Goal: Task Accomplishment & Management: Use online tool/utility

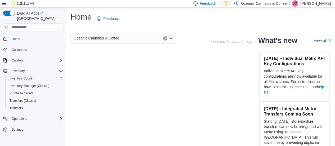
click at [23, 76] on span "Inventory Count" at bounding box center [21, 78] width 22 height 4
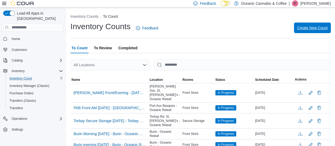
click at [310, 29] on span "Create New Count" at bounding box center [312, 27] width 30 height 5
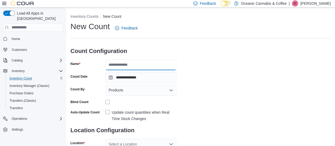
click at [127, 65] on input "Name" at bounding box center [140, 65] width 71 height 11
click at [158, 63] on input "**********" at bounding box center [140, 65] width 71 height 11
click at [172, 66] on input "**********" at bounding box center [140, 65] width 71 height 11
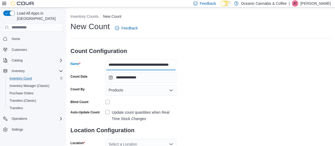
type input "**********"
click at [123, 90] on div "Products" at bounding box center [140, 90] width 71 height 11
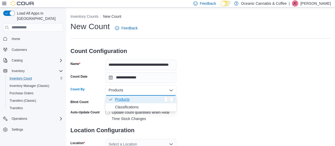
scroll to position [0, 0]
click at [134, 108] on span "Classifications" at bounding box center [144, 106] width 58 height 5
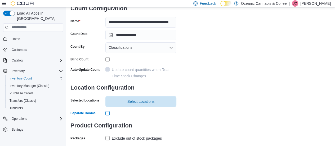
scroll to position [53, 0]
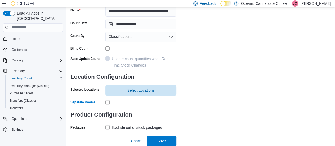
click at [123, 93] on span "Select Locations" at bounding box center [141, 90] width 65 height 11
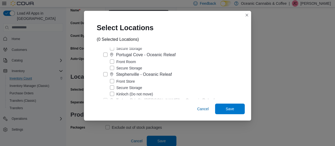
scroll to position [124, 0]
click at [115, 83] on label "Front Store" at bounding box center [122, 81] width 25 height 6
click at [225, 107] on span "Save" at bounding box center [229, 108] width 8 height 5
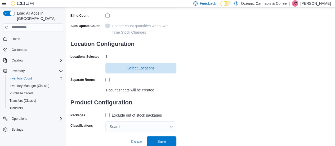
scroll to position [87, 0]
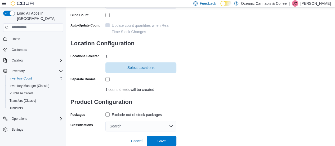
click at [108, 112] on label "Exclude out of stock packages" at bounding box center [133, 114] width 56 height 6
click at [126, 125] on div "Search" at bounding box center [140, 126] width 71 height 11
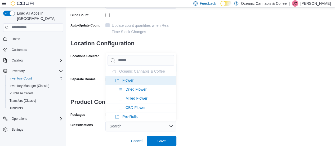
click at [119, 78] on icon at bounding box center [117, 80] width 4 height 4
click at [119, 79] on li "Pre-Rolls" at bounding box center [140, 80] width 71 height 9
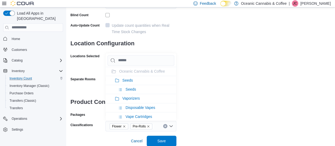
click at [119, 79] on li "Seeds" at bounding box center [140, 80] width 71 height 9
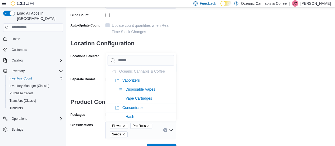
click at [119, 79] on li "Vaporizers" at bounding box center [140, 80] width 71 height 9
click at [119, 79] on li "Concentrate" at bounding box center [140, 80] width 71 height 9
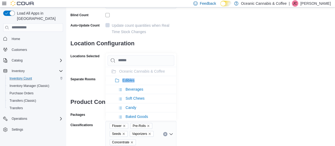
click at [119, 79] on li "Edibles" at bounding box center [140, 80] width 71 height 9
click at [119, 79] on li "Oil & Capsules" at bounding box center [140, 80] width 71 height 9
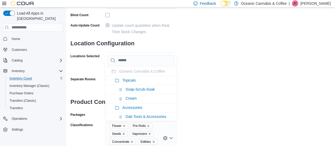
click at [119, 79] on li "Topicals" at bounding box center [140, 80] width 71 height 9
click at [213, 96] on div "**********" at bounding box center [200, 44] width 260 height 221
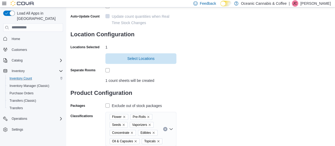
scroll to position [111, 0]
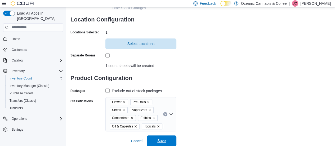
click at [167, 140] on span "Save" at bounding box center [161, 140] width 23 height 11
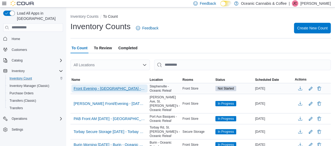
click at [116, 86] on span "Front Evening - [GEOGRAPHIC_DATA] - Oceanic Relief - [GEOGRAPHIC_DATA] - [GEOGR…" at bounding box center [110, 88] width 72 height 5
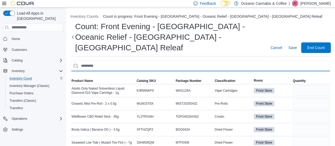
click at [109, 61] on input "This is a search bar. After typing your query, hit enter to filter the results …" at bounding box center [200, 66] width 260 height 11
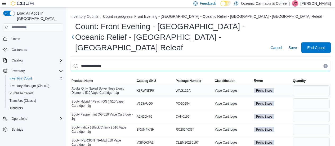
type input "**********"
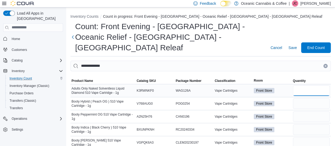
click at [305, 85] on input "number" at bounding box center [311, 90] width 37 height 11
type input "*"
click at [305, 98] on input "number" at bounding box center [311, 103] width 37 height 11
type input "*"
click at [307, 111] on input "number" at bounding box center [311, 116] width 37 height 11
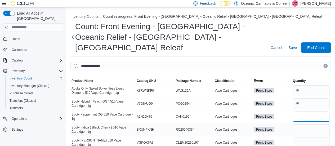
type input "*"
click at [310, 124] on input "number" at bounding box center [311, 129] width 37 height 11
type input "*"
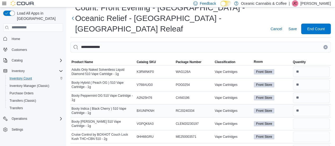
scroll to position [19, 0]
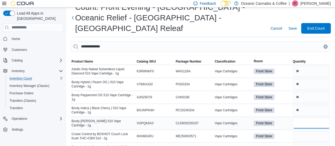
click at [305, 118] on input "number" at bounding box center [311, 123] width 37 height 11
type input "*"
click at [310, 131] on input "number" at bounding box center [311, 136] width 37 height 11
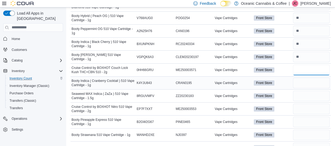
type input "*"
click at [310, 78] on input "number" at bounding box center [311, 83] width 37 height 11
type input "*"
click at [313, 91] on input "number" at bounding box center [311, 96] width 37 height 11
type input "*"
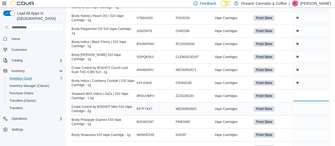
type input "*"
click at [315, 103] on input "number" at bounding box center [311, 108] width 37 height 11
type input "*"
click at [311, 116] on input "number" at bounding box center [311, 121] width 37 height 11
type input "*"
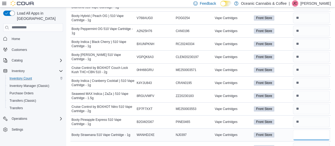
click at [311, 129] on input "number" at bounding box center [311, 134] width 37 height 11
type input "*"
click at [316, 142] on input "number" at bounding box center [311, 147] width 37 height 11
type input "*"
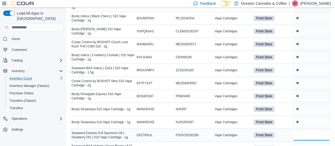
click at [305, 130] on input "number" at bounding box center [311, 135] width 37 height 11
type input "*"
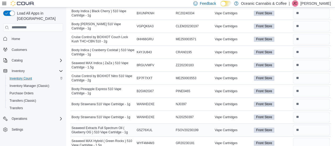
scroll to position [117, 0]
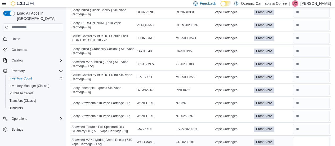
click at [308, 137] on input "number" at bounding box center [311, 142] width 37 height 11
type input "*"
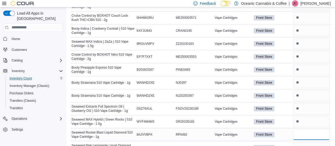
click at [301, 129] on input "number" at bounding box center [311, 134] width 37 height 11
type input "**"
click at [305, 142] on input "number" at bounding box center [311, 147] width 37 height 11
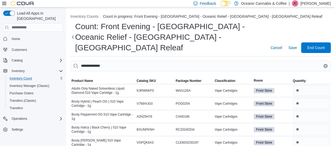
type input "**"
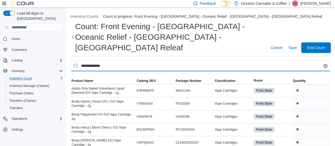
drag, startPoint x: 167, startPoint y: 55, endPoint x: 73, endPoint y: 55, distance: 93.9
click at [73, 61] on input "**********" at bounding box center [200, 66] width 260 height 11
click at [229, 61] on input "**********" at bounding box center [200, 66] width 260 height 11
type input "**********"
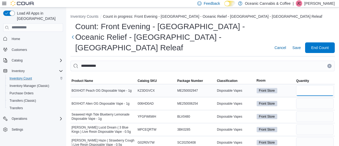
click at [306, 85] on input "number" at bounding box center [315, 90] width 38 height 11
type input "*"
click at [307, 98] on input "number" at bounding box center [315, 103] width 38 height 11
type input "*"
click at [305, 111] on input "number" at bounding box center [315, 116] width 38 height 11
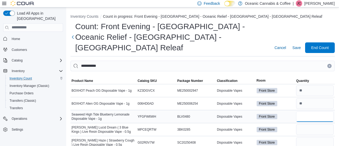
type input "*"
click at [304, 124] on input "number" at bounding box center [315, 129] width 38 height 11
type input "*"
click at [303, 137] on input "number" at bounding box center [315, 142] width 38 height 11
type input "*"
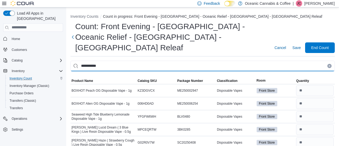
click at [138, 61] on input "**********" at bounding box center [202, 66] width 264 height 11
type input "*"
type input "****"
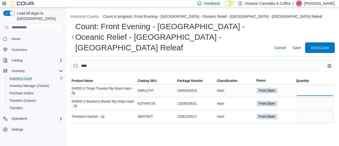
click at [311, 85] on input "number" at bounding box center [315, 90] width 38 height 11
type input "*"
click at [307, 98] on input "number" at bounding box center [315, 103] width 38 height 11
type input "*"
click at [309, 111] on input "number" at bounding box center [315, 116] width 38 height 11
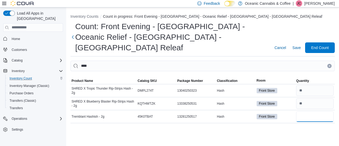
type input "*"
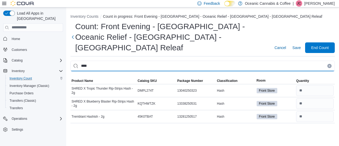
click at [250, 61] on input "****" at bounding box center [202, 66] width 264 height 11
type input "*"
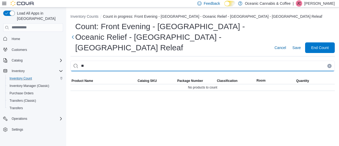
type input "*"
type input "*******"
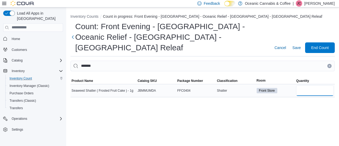
click at [316, 85] on input "number" at bounding box center [315, 90] width 38 height 11
click at [316, 85] on input "*" at bounding box center [315, 90] width 38 height 11
type input "*"
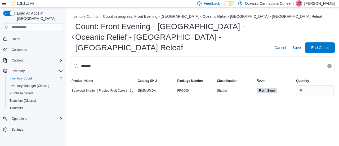
click at [284, 61] on input "*******" at bounding box center [202, 66] width 264 height 11
type input "*"
type input "*****"
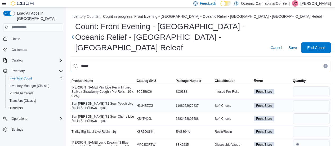
scroll to position [9, 0]
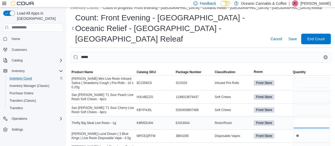
click at [309, 118] on input "number" at bounding box center [311, 123] width 37 height 11
type input "*"
click at [309, 118] on input "*" at bounding box center [311, 123] width 37 height 11
type input "*"
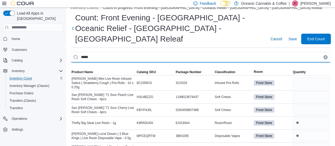
click at [128, 52] on input "*****" at bounding box center [200, 57] width 260 height 11
type input "*"
type input "*******"
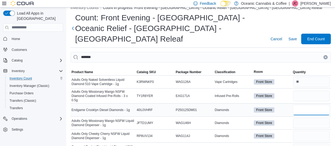
click at [303, 105] on input "number" at bounding box center [311, 110] width 37 height 11
type input "*"
click at [302, 118] on input "number" at bounding box center [311, 123] width 37 height 11
type input "*"
click at [301, 130] on input "number" at bounding box center [311, 135] width 37 height 11
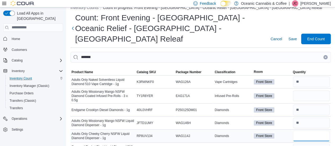
scroll to position [22, 0]
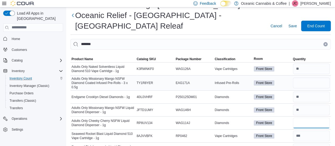
type input "*"
click at [307, 78] on input "number" at bounding box center [311, 83] width 37 height 11
type input "*"
click at [326, 43] on icon "Clear input" at bounding box center [325, 44] width 2 height 2
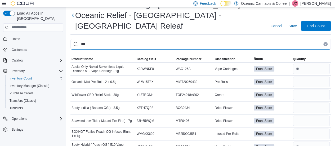
type input "***"
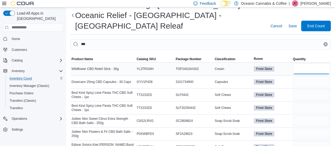
click at [304, 64] on input "number" at bounding box center [311, 69] width 37 height 11
type input "*"
click at [308, 76] on input "number" at bounding box center [311, 81] width 37 height 11
type input "*"
click at [305, 89] on input "number" at bounding box center [311, 94] width 37 height 11
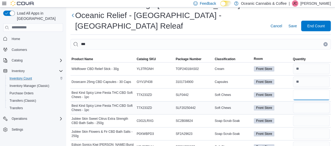
drag, startPoint x: 303, startPoint y: 82, endPoint x: 309, endPoint y: 98, distance: 17.7
type input "*"
click at [305, 89] on input "number" at bounding box center [311, 94] width 37 height 11
type input "*"
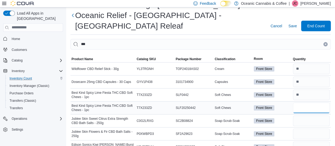
click at [305, 102] on input "number" at bounding box center [311, 107] width 37 height 11
type input "*"
click at [302, 115] on input "number" at bounding box center [311, 120] width 37 height 11
type input "*"
click at [307, 128] on input "number" at bounding box center [311, 133] width 37 height 11
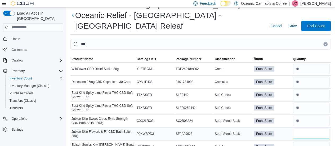
type input "*"
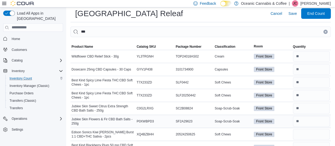
scroll to position [35, 0]
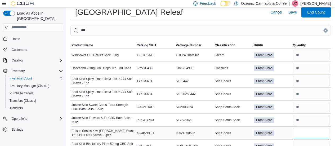
click at [305, 128] on input "number" at bounding box center [311, 133] width 37 height 11
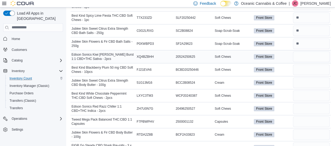
scroll to position [111, 0]
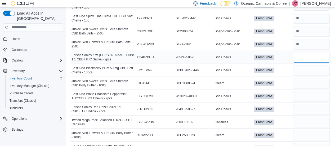
click at [306, 52] on input "number" at bounding box center [311, 57] width 37 height 11
type input "**"
click at [308, 65] on input "number" at bounding box center [311, 70] width 37 height 11
type input "**"
click at [308, 78] on input "number" at bounding box center [311, 83] width 37 height 11
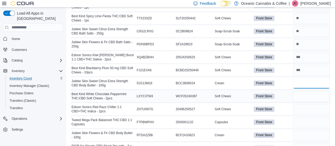
type input "*"
click at [305, 91] on input "number" at bounding box center [311, 96] width 37 height 11
type input "*"
click at [304, 104] on input "number" at bounding box center [311, 109] width 37 height 11
type input "**"
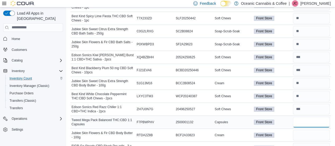
click at [308, 117] on input "number" at bounding box center [311, 122] width 37 height 11
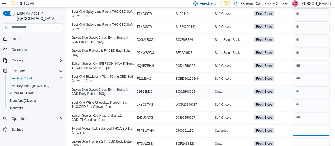
scroll to position [112, 0]
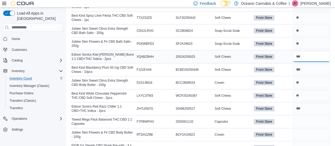
click at [305, 51] on input "number" at bounding box center [311, 56] width 37 height 11
type input "**"
click at [305, 116] on input "number" at bounding box center [311, 121] width 37 height 11
type input "*"
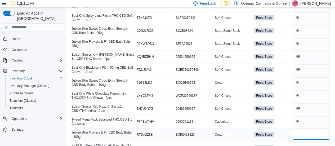
click at [304, 129] on input "number" at bounding box center [311, 134] width 37 height 11
type input "*"
click at [303, 142] on input "number" at bounding box center [311, 147] width 37 height 11
type input "*"
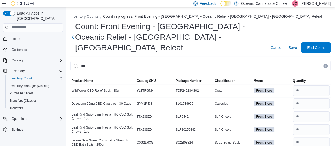
click at [118, 61] on input "***" at bounding box center [200, 66] width 260 height 11
type input "*"
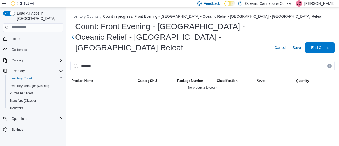
click at [118, 61] on input "*******" at bounding box center [202, 66] width 264 height 11
type input "*"
click at [118, 61] on input "*****" at bounding box center [202, 66] width 264 height 11
type input "*"
type input "*****"
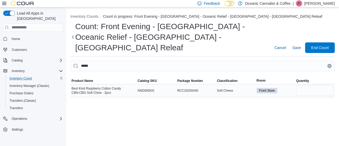
click at [305, 84] on div at bounding box center [315, 90] width 40 height 13
click at [306, 85] on input "number" at bounding box center [315, 90] width 38 height 11
type input "*"
click at [328, 64] on button "Clear input" at bounding box center [329, 66] width 4 height 4
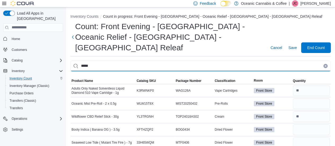
type input "*****"
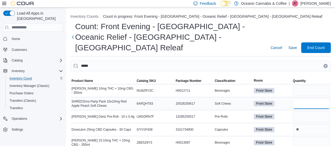
click at [308, 98] on input "number" at bounding box center [311, 103] width 37 height 11
type input "*"
click at [306, 111] on input "number" at bounding box center [311, 116] width 37 height 11
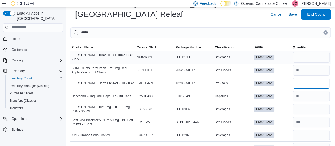
scroll to position [34, 0]
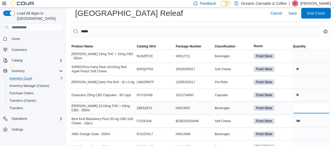
click at [303, 103] on input "number" at bounding box center [311, 108] width 37 height 11
click at [302, 51] on input "number" at bounding box center [311, 56] width 37 height 11
type input "*"
click at [305, 77] on input "number" at bounding box center [311, 82] width 37 height 11
type input "*"
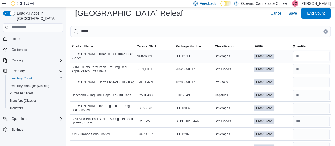
click at [302, 51] on input "number" at bounding box center [311, 56] width 37 height 11
type input "*"
click at [300, 103] on input "number" at bounding box center [311, 108] width 37 height 11
type input "**"
click at [306, 129] on input "number" at bounding box center [311, 134] width 37 height 11
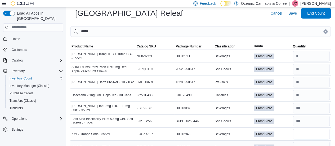
type input "*"
click at [307, 142] on input "number" at bounding box center [311, 147] width 37 height 11
type input "*"
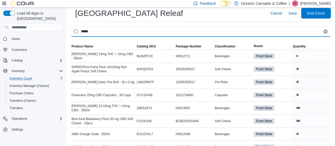
click at [169, 26] on input "*****" at bounding box center [200, 31] width 260 height 11
type input "*"
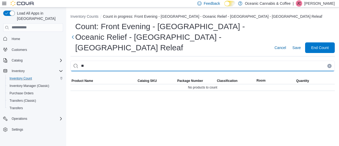
type input "*"
type input "***"
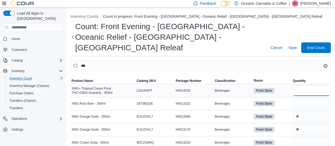
click at [305, 85] on input "number" at bounding box center [311, 90] width 37 height 11
type input "**"
click at [305, 98] on input "number" at bounding box center [311, 103] width 37 height 11
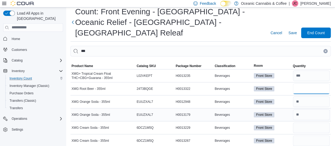
scroll to position [16, 0]
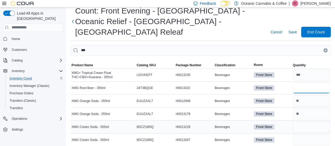
type input "**"
click at [301, 121] on input "number" at bounding box center [311, 126] width 37 height 11
type input "*"
click at [309, 134] on input "number" at bounding box center [311, 139] width 37 height 11
type input "**"
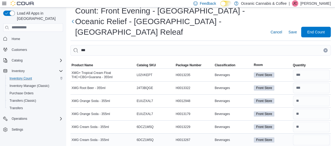
scroll to position [34, 0]
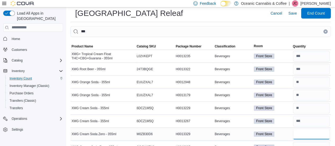
click at [305, 129] on input "number" at bounding box center [311, 134] width 37 height 11
type input "*"
click at [303, 142] on input "number" at bounding box center [311, 147] width 37 height 11
type input "**"
click at [303, 103] on input "number" at bounding box center [311, 108] width 37 height 11
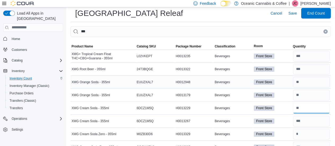
type input "*"
click at [305, 77] on input "number" at bounding box center [311, 82] width 37 height 11
type input "*"
click at [303, 103] on input "number" at bounding box center [311, 108] width 37 height 11
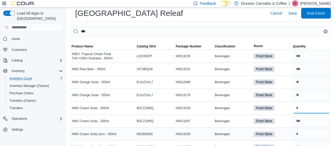
type input "*"
click at [306, 129] on input "number" at bounding box center [311, 134] width 37 height 11
type input "**"
click at [308, 142] on input "number" at bounding box center [311, 147] width 37 height 11
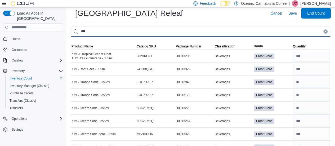
click at [102, 26] on input "***" at bounding box center [200, 31] width 260 height 11
type input "*"
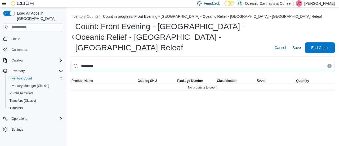
type input "*********"
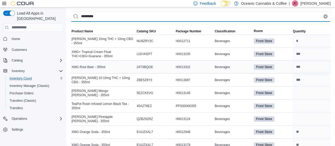
scroll to position [50, 0]
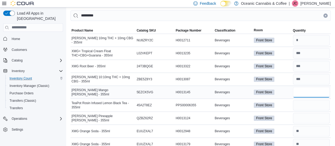
click at [300, 87] on input "number" at bounding box center [311, 92] width 37 height 11
type input "*"
click at [307, 100] on input "number" at bounding box center [311, 105] width 37 height 11
type input "*"
click at [303, 113] on input "number" at bounding box center [311, 118] width 37 height 11
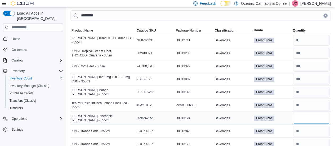
type input "**"
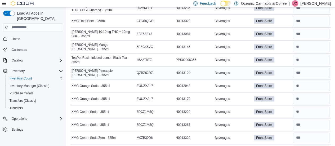
scroll to position [112, 0]
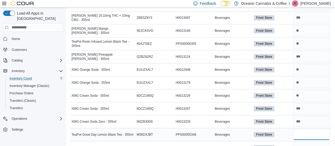
click at [300, 129] on input "number" at bounding box center [311, 134] width 37 height 11
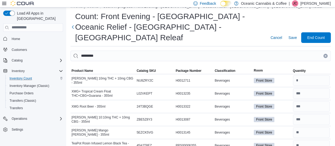
scroll to position [0, 0]
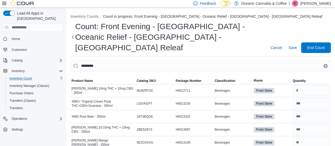
type input "*"
click at [326, 65] on icon "Clear input" at bounding box center [325, 66] width 2 height 2
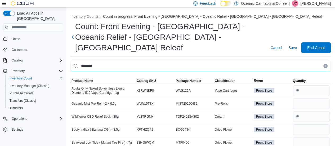
type input "********"
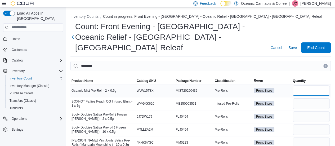
click at [302, 85] on input "number" at bounding box center [311, 90] width 37 height 11
type input "*"
click at [309, 98] on input "number" at bounding box center [311, 103] width 37 height 11
type input "*"
click at [307, 111] on input "number" at bounding box center [311, 116] width 37 height 11
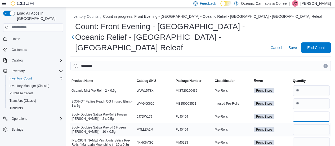
type input "**"
click at [308, 124] on input "number" at bounding box center [311, 129] width 37 height 11
type input "**"
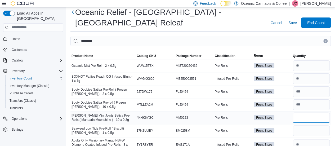
click at [300, 112] on input "number" at bounding box center [311, 117] width 37 height 11
type input "*"
click at [302, 125] on input "number" at bounding box center [311, 130] width 37 height 11
type input "**"
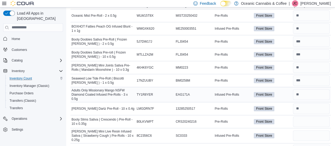
scroll to position [76, 0]
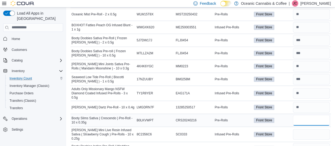
click at [304, 115] on input "number" at bounding box center [311, 120] width 37 height 11
click at [305, 115] on input "number" at bounding box center [311, 120] width 37 height 11
type input "**"
click at [308, 129] on input "number" at bounding box center [311, 134] width 37 height 11
type input "*"
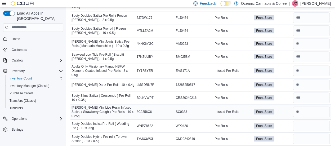
scroll to position [99, 0]
click at [311, 120] on input "number" at bounding box center [311, 125] width 37 height 11
type input "**"
click at [310, 133] on input "number" at bounding box center [311, 138] width 37 height 11
type input "**"
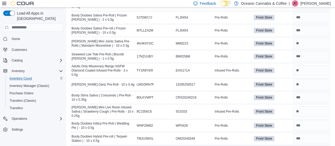
type input "*"
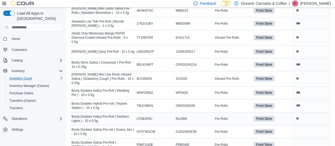
scroll to position [133, 0]
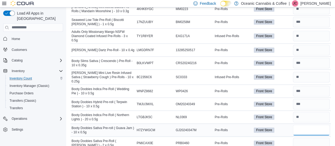
click at [309, 125] on input "number" at bounding box center [311, 130] width 37 height 11
type input "**"
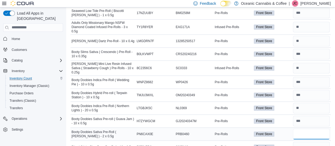
click at [310, 129] on input "number" at bounding box center [311, 134] width 37 height 11
type input "**"
click at [308, 142] on input "number" at bounding box center [311, 147] width 37 height 11
type input "*"
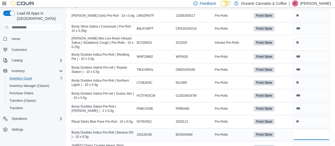
click at [302, 129] on input "number" at bounding box center [311, 134] width 37 height 11
type input "**"
click at [304, 142] on input "number" at bounding box center [311, 147] width 37 height 11
type input "*"
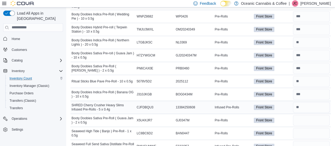
scroll to position [208, 0]
click at [301, 115] on input "number" at bounding box center [311, 120] width 37 height 11
type input "**"
click at [305, 128] on input "number" at bounding box center [311, 133] width 37 height 11
type input "**"
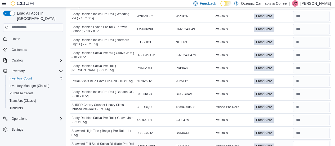
click at [303, 141] on input "number" at bounding box center [311, 146] width 37 height 11
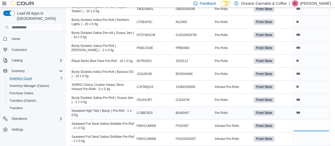
scroll to position [230, 0]
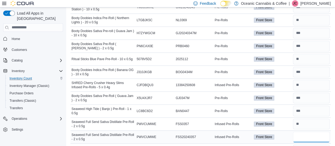
click at [317, 132] on input "number" at bounding box center [311, 137] width 37 height 11
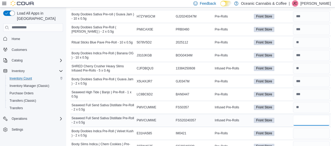
scroll to position [247, 0]
click at [302, 128] on input "number" at bounding box center [311, 133] width 37 height 11
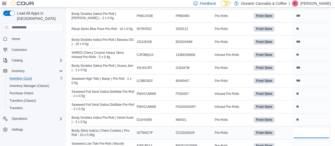
click at [304, 127] on input "number" at bounding box center [311, 132] width 37 height 11
click at [302, 140] on input "number" at bounding box center [311, 145] width 37 height 11
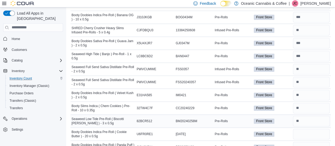
scroll to position [285, 0]
click at [305, 128] on input "number" at bounding box center [311, 133] width 37 height 11
click at [302, 141] on input "number" at bounding box center [311, 146] width 37 height 11
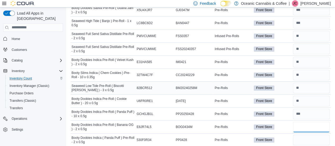
scroll to position [330, 0]
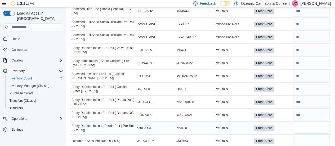
click at [307, 123] on input "number" at bounding box center [311, 128] width 37 height 11
click at [308, 135] on input "number" at bounding box center [311, 140] width 37 height 11
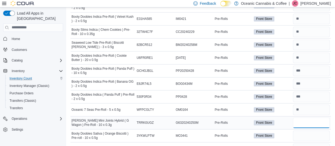
scroll to position [362, 0]
click at [302, 130] on input "number" at bounding box center [311, 135] width 37 height 11
click at [303, 143] on input "number" at bounding box center [311, 148] width 37 height 11
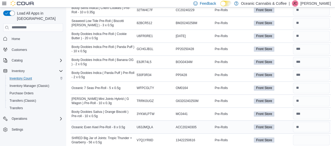
scroll to position [384, 0]
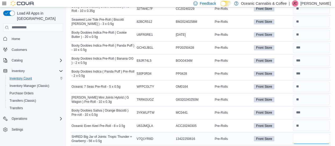
click at [300, 133] on input "number" at bounding box center [311, 138] width 37 height 11
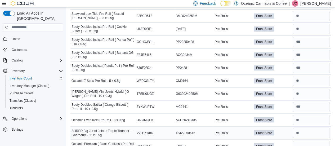
scroll to position [391, 0]
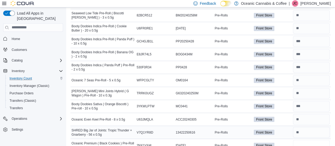
click at [310, 140] on input "number" at bounding box center [311, 145] width 37 height 11
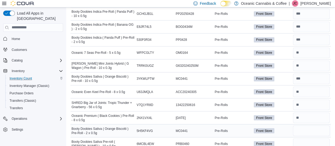
scroll to position [421, 0]
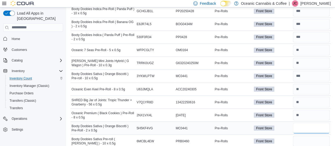
click at [299, 123] on input "number" at bounding box center [311, 128] width 37 height 11
click at [306, 135] on input "number" at bounding box center [311, 140] width 37 height 11
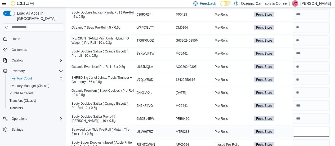
click at [301, 126] on input "number" at bounding box center [311, 131] width 37 height 11
click at [300, 139] on input "number" at bounding box center [311, 144] width 37 height 11
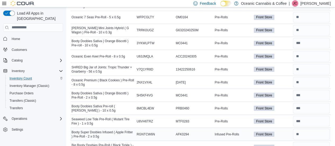
scroll to position [454, 0]
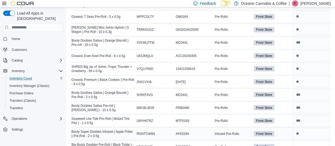
click at [300, 141] on input "number" at bounding box center [311, 146] width 37 height 11
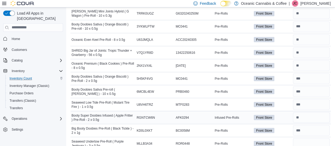
scroll to position [471, 0]
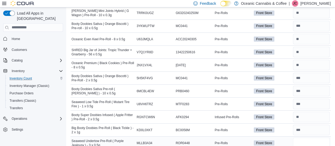
click at [301, 137] on input "number" at bounding box center [311, 142] width 37 height 11
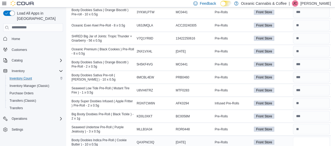
click at [300, 137] on input "number" at bounding box center [311, 142] width 37 height 11
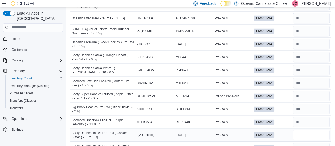
scroll to position [493, 0]
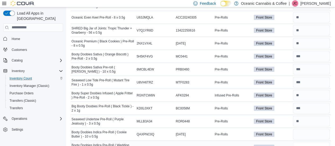
click at [306, 142] on input "number" at bounding box center [311, 147] width 37 height 11
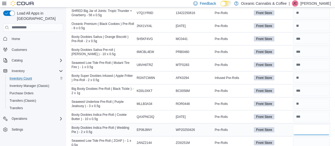
scroll to position [510, 0]
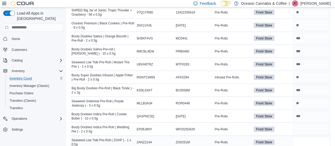
click at [301, 137] on input "number" at bounding box center [311, 142] width 37 height 11
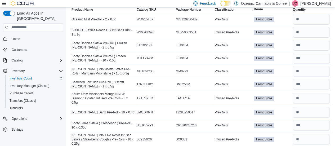
scroll to position [0, 0]
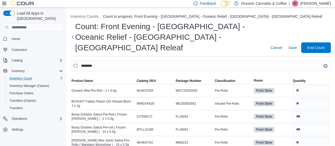
click at [326, 65] on icon "Clear input" at bounding box center [324, 65] width 1 height 1
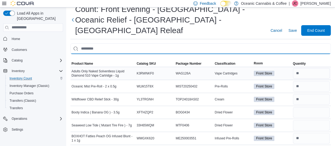
scroll to position [19, 0]
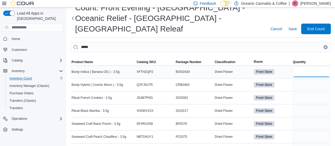
click at [311, 66] on input "number" at bounding box center [311, 71] width 37 height 11
click at [311, 79] on input "number" at bounding box center [311, 84] width 37 height 11
click at [311, 92] on input "number" at bounding box center [311, 97] width 37 height 11
click at [311, 105] on input "number" at bounding box center [311, 110] width 37 height 11
click at [306, 118] on input "number" at bounding box center [311, 123] width 37 height 11
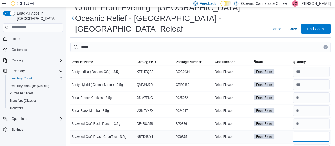
click at [305, 131] on input "number" at bounding box center [311, 136] width 37 height 11
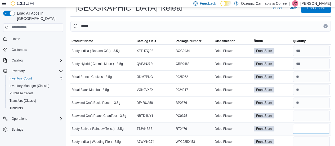
click at [302, 123] on input "number" at bounding box center [311, 128] width 37 height 11
click at [305, 136] on input "number" at bounding box center [311, 141] width 37 height 11
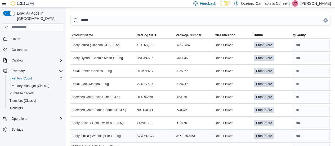
scroll to position [46, 0]
click at [301, 143] on input "number" at bounding box center [311, 148] width 37 height 11
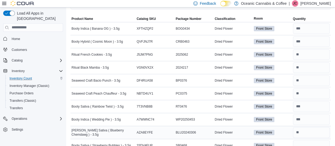
scroll to position [64, 0]
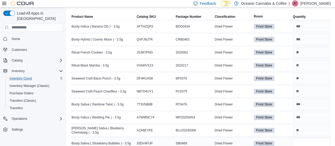
click at [308, 138] on input "number" at bounding box center [311, 143] width 37 height 11
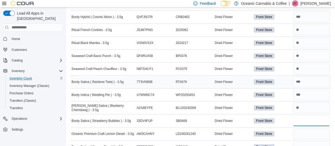
scroll to position [87, 0]
click at [304, 128] on input "number" at bounding box center [311, 133] width 37 height 11
click at [304, 141] on input "number" at bounding box center [311, 146] width 37 height 11
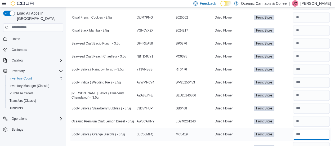
click at [307, 129] on input "number" at bounding box center [311, 134] width 37 height 11
click at [306, 142] on input "number" at bounding box center [311, 147] width 37 height 11
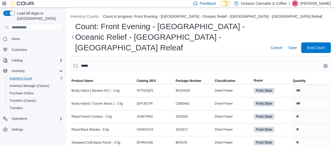
click at [327, 64] on button "Clear input" at bounding box center [325, 66] width 4 height 4
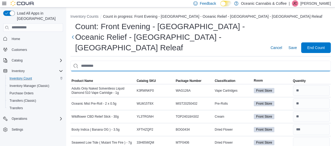
scroll to position [25, 0]
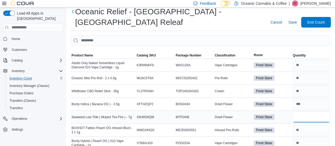
click at [301, 112] on input "number" at bounding box center [311, 117] width 37 height 11
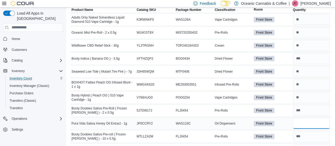
click at [301, 118] on input "number" at bounding box center [311, 123] width 37 height 11
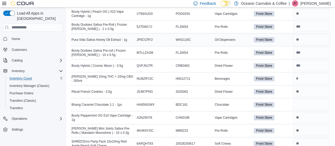
scroll to position [156, 0]
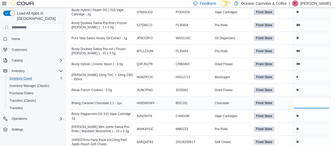
click at [304, 98] on input "number" at bounding box center [311, 103] width 37 height 11
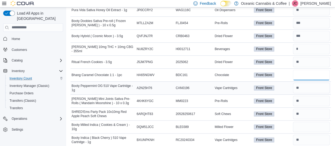
scroll to position [184, 0]
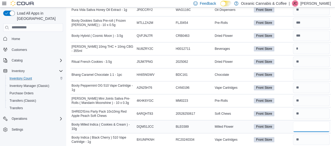
click at [307, 121] on input "number" at bounding box center [311, 126] width 37 height 11
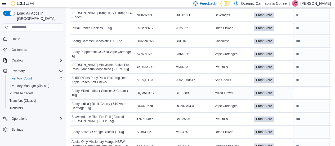
scroll to position [218, 0]
click at [307, 126] on input "number" at bounding box center [311, 131] width 37 height 11
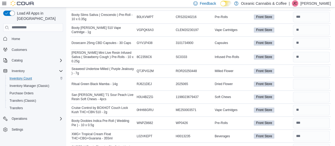
scroll to position [374, 0]
click at [303, 65] on input "number" at bounding box center [311, 70] width 37 height 11
click at [305, 78] on input "number" at bounding box center [311, 83] width 37 height 11
click at [306, 91] on input "number" at bounding box center [311, 96] width 37 height 11
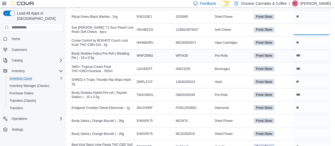
scroll to position [441, 0]
click at [305, 115] on input "number" at bounding box center [311, 120] width 37 height 11
click at [305, 128] on input "number" at bounding box center [311, 133] width 37 height 11
click at [305, 115] on input "number" at bounding box center [311, 120] width 37 height 11
click at [304, 128] on input "number" at bounding box center [311, 133] width 37 height 11
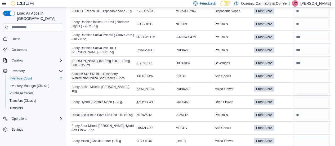
scroll to position [693, 0]
click at [311, 70] on input "number" at bounding box center [311, 75] width 37 height 11
click at [315, 83] on input "number" at bounding box center [311, 88] width 37 height 11
click at [312, 96] on input "number" at bounding box center [311, 101] width 37 height 11
click at [311, 122] on input "number" at bounding box center [311, 127] width 37 height 11
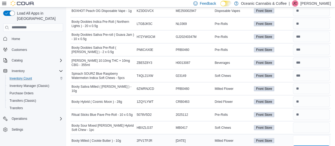
click at [309, 135] on input "number" at bounding box center [311, 140] width 37 height 11
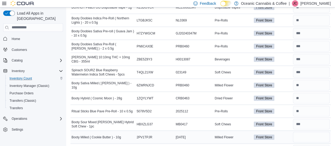
scroll to position [692, 0]
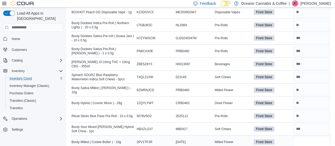
click at [307, 137] on input "number" at bounding box center [311, 142] width 37 height 11
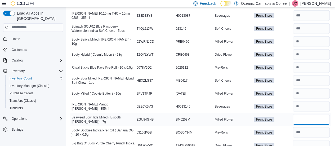
click at [302, 114] on input "number" at bounding box center [311, 119] width 37 height 11
click at [308, 140] on input "number" at bounding box center [311, 145] width 37 height 11
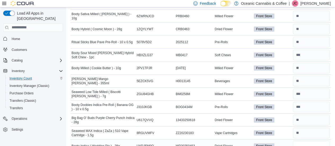
click at [301, 141] on input "number" at bounding box center [311, 146] width 37 height 11
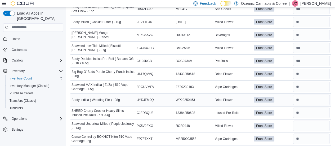
scroll to position [814, 0]
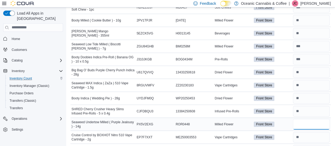
click at [299, 119] on input "number" at bounding box center [311, 124] width 37 height 11
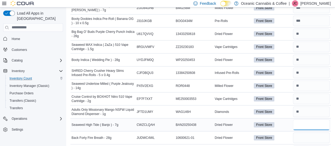
click at [302, 119] on input "number" at bounding box center [311, 124] width 37 height 11
click at [304, 132] on input "number" at bounding box center [311, 137] width 37 height 11
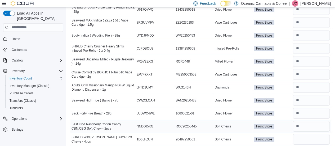
scroll to position [877, 0]
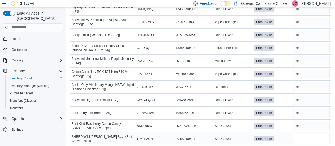
click at [302, 133] on input "number" at bounding box center [311, 138] width 37 height 11
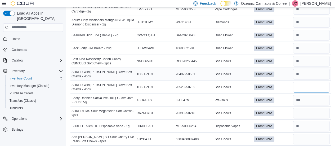
scroll to position [951, 0]
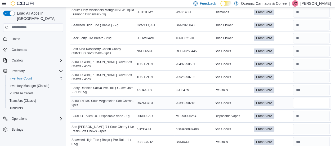
click at [305, 98] on input "number" at bounding box center [311, 103] width 37 height 11
click at [311, 124] on input "number" at bounding box center [311, 129] width 37 height 11
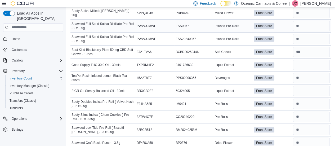
scroll to position [1101, 0]
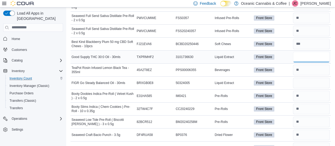
click at [315, 52] on input "number" at bounding box center [311, 57] width 37 height 11
click at [309, 78] on input "number" at bounding box center [311, 83] width 37 height 11
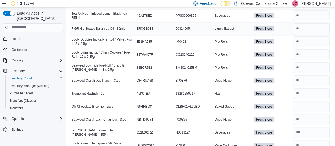
scroll to position [1159, 0]
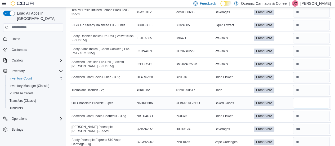
click at [308, 98] on input "number" at bounding box center [311, 103] width 37 height 11
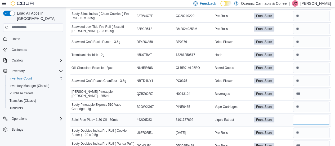
click at [307, 114] on input "number" at bounding box center [311, 119] width 37 height 11
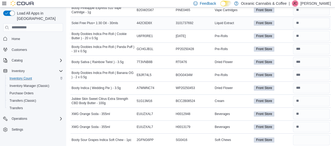
scroll to position [1325, 0]
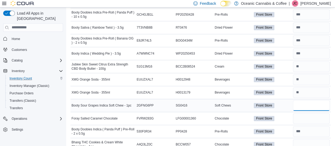
click at [302, 100] on input "number" at bounding box center [311, 105] width 37 height 11
click at [308, 113] on input "number" at bounding box center [311, 118] width 37 height 11
click at [304, 139] on input "number" at bounding box center [311, 144] width 37 height 11
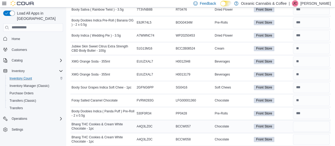
scroll to position [1343, 0]
click at [301, 121] on input "number" at bounding box center [311, 126] width 37 height 11
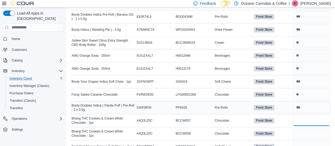
scroll to position [1349, 0]
click at [302, 128] on input "number" at bounding box center [311, 133] width 37 height 11
click at [303, 141] on input "number" at bounding box center [311, 146] width 37 height 11
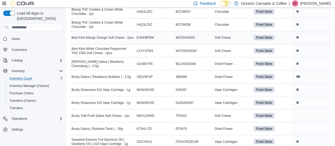
scroll to position [1458, 0]
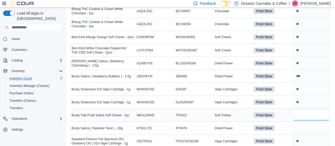
click at [302, 110] on input "number" at bounding box center [311, 115] width 37 height 11
click at [306, 123] on input "number" at bounding box center [311, 128] width 37 height 11
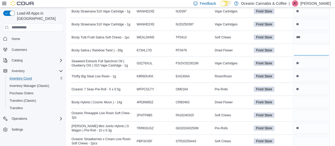
scroll to position [1536, 0]
click at [312, 97] on input "number" at bounding box center [311, 102] width 37 height 11
click at [311, 110] on input "number" at bounding box center [311, 115] width 37 height 11
click at [310, 110] on input "number" at bounding box center [311, 115] width 37 height 11
click at [312, 135] on input "number" at bounding box center [311, 140] width 37 height 11
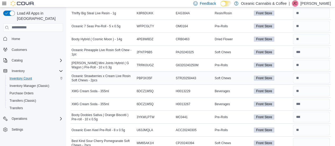
scroll to position [1600, 0]
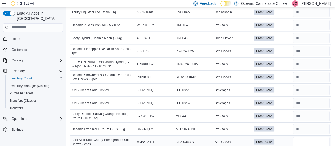
click at [308, 137] on input "number" at bounding box center [311, 142] width 37 height 11
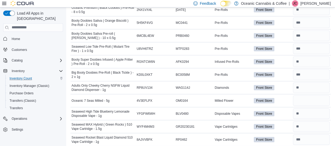
scroll to position [1784, 0]
click at [311, 95] on input "number" at bounding box center [311, 100] width 37 height 11
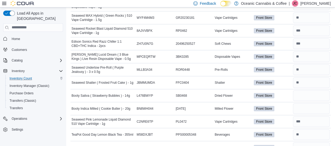
scroll to position [1894, 0]
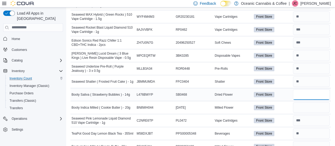
click at [305, 89] on input "number" at bounding box center [311, 94] width 37 height 11
click at [308, 102] on input "number" at bounding box center [311, 107] width 37 height 11
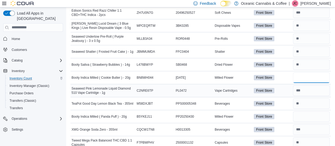
scroll to position [1924, 0]
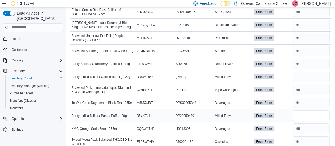
click at [310, 110] on input "number" at bounding box center [311, 115] width 37 height 11
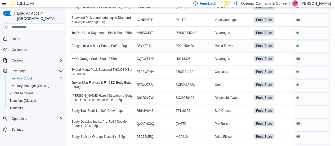
scroll to position [1995, 0]
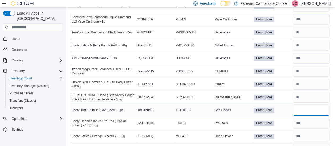
click at [304, 105] on input "number" at bounding box center [311, 110] width 37 height 11
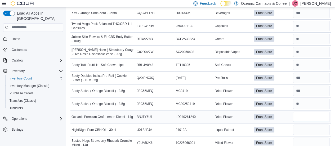
click at [299, 111] on input "number" at bounding box center [311, 116] width 37 height 11
click at [305, 124] on input "number" at bounding box center [311, 129] width 37 height 11
click at [308, 137] on input "number" at bounding box center [311, 142] width 37 height 11
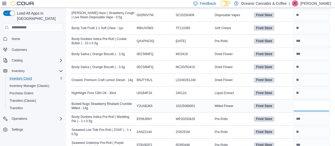
scroll to position [2082, 0]
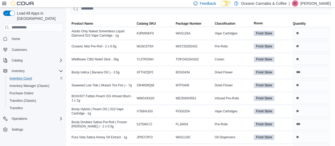
scroll to position [0, 0]
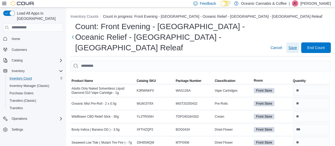
click at [294, 45] on span "Save" at bounding box center [292, 47] width 8 height 5
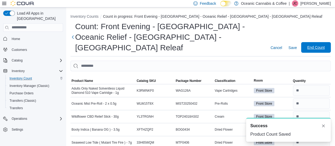
click at [318, 42] on span "End Count" at bounding box center [315, 47] width 23 height 11
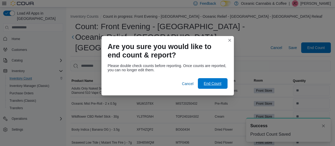
click at [223, 84] on span "End Count" at bounding box center [212, 83] width 23 height 11
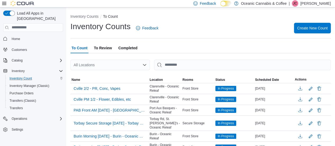
click at [104, 45] on span "To Review" at bounding box center [103, 48] width 18 height 11
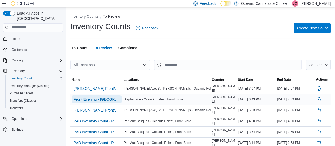
click at [100, 100] on span "Front Evening - [GEOGRAPHIC_DATA] - Oceanic Relief - [GEOGRAPHIC_DATA] - [GEOGR…" at bounding box center [97, 99] width 46 height 5
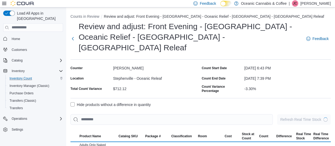
click at [117, 101] on label "Hide products without a difference in quantity" at bounding box center [110, 104] width 80 height 6
click at [129, 101] on label "Hide products without a difference in quantity" at bounding box center [110, 104] width 80 height 6
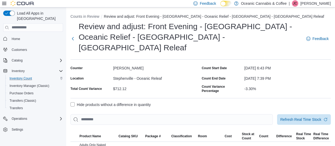
scroll to position [10, 0]
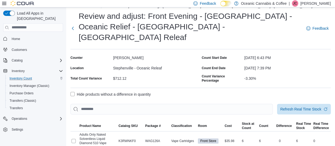
click at [75, 91] on label "Hide products without a difference in quantity" at bounding box center [110, 94] width 80 height 6
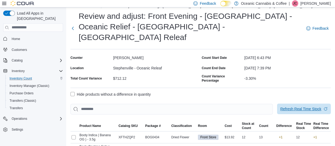
click at [314, 103] on span "Refresh Real Time Stock" at bounding box center [303, 108] width 47 height 11
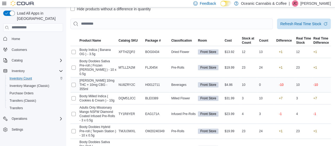
scroll to position [279, 0]
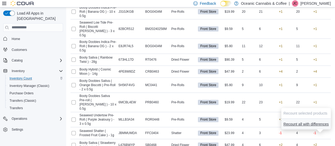
click at [301, 121] on span "Recount all with differences" at bounding box center [305, 123] width 45 height 5
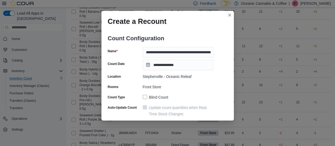
scroll to position [47, 0]
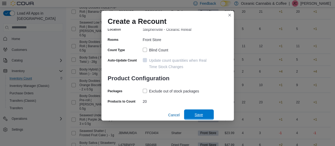
click at [200, 114] on span "Save" at bounding box center [199, 114] width 8 height 5
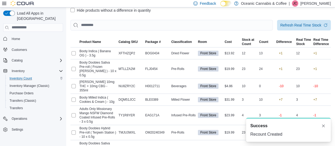
scroll to position [80, 0]
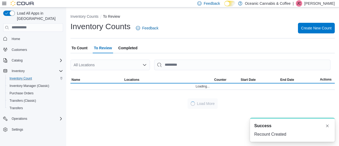
click at [82, 48] on span "To Count" at bounding box center [79, 48] width 16 height 11
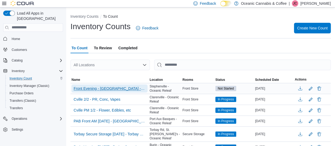
click at [134, 88] on span "Front Evening - [GEOGRAPHIC_DATA] - Oceanic Relief - [GEOGRAPHIC_DATA] - [GEOGR…" at bounding box center [110, 88] width 72 height 5
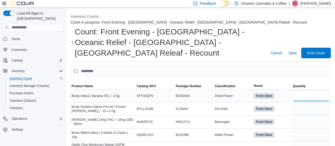
click at [304, 91] on input "number" at bounding box center [311, 96] width 37 height 11
click at [313, 103] on input "number" at bounding box center [311, 108] width 37 height 11
click at [306, 116] on input "number" at bounding box center [311, 121] width 37 height 11
click at [302, 129] on input "number" at bounding box center [311, 134] width 37 height 11
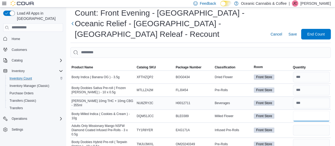
scroll to position [19, 0]
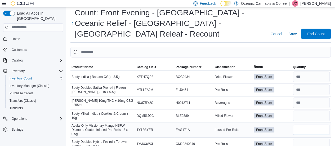
click at [306, 124] on input "number" at bounding box center [311, 129] width 37 height 11
click at [310, 138] on input "number" at bounding box center [311, 143] width 37 height 11
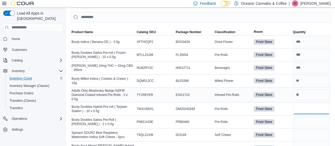
scroll to position [54, 0]
click at [313, 116] on input "number" at bounding box center [311, 121] width 37 height 11
click at [310, 129] on input "number" at bounding box center [311, 134] width 37 height 11
click at [310, 142] on input "number" at bounding box center [311, 147] width 37 height 11
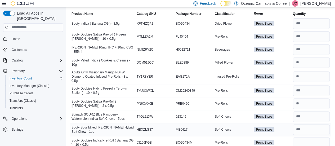
scroll to position [73, 0]
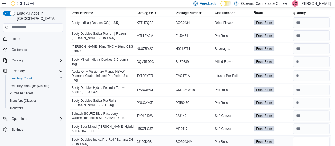
click at [308, 136] on input "number" at bounding box center [311, 141] width 37 height 11
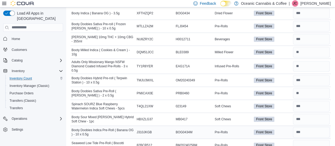
scroll to position [83, 0]
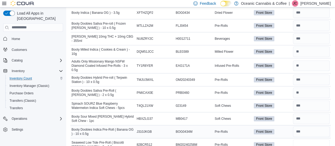
click at [308, 139] on input "number" at bounding box center [311, 144] width 37 height 11
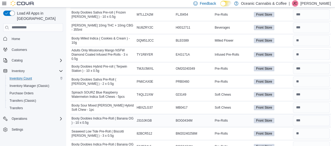
scroll to position [95, 0]
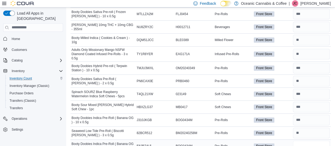
click at [307, 141] on input "number" at bounding box center [311, 146] width 37 height 11
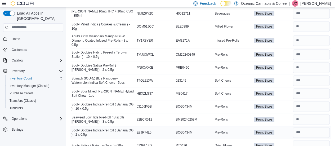
scroll to position [109, 0]
click at [301, 140] on input "number" at bounding box center [311, 145] width 37 height 11
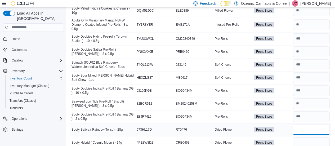
scroll to position [124, 0]
click at [301, 137] on input "number" at bounding box center [311, 142] width 37 height 11
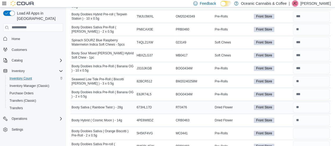
scroll to position [147, 0]
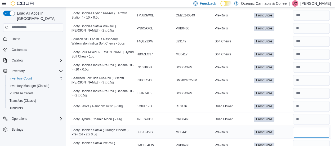
click at [302, 127] on input "number" at bounding box center [311, 132] width 37 height 11
click at [303, 140] on input "number" at bounding box center [311, 145] width 37 height 11
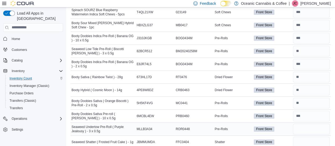
scroll to position [189, 0]
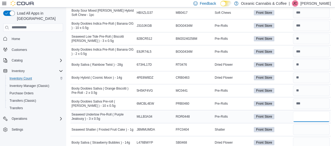
click at [307, 111] on input "number" at bounding box center [311, 116] width 37 height 11
click at [308, 124] on input "number" at bounding box center [311, 129] width 37 height 11
click at [310, 137] on input "number" at bounding box center [311, 142] width 37 height 11
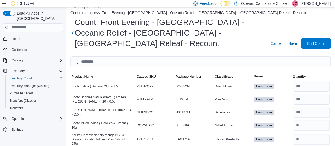
scroll to position [0, 0]
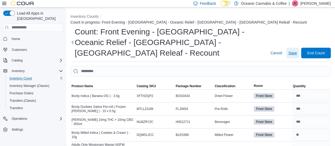
click at [295, 50] on span "Save" at bounding box center [292, 52] width 8 height 5
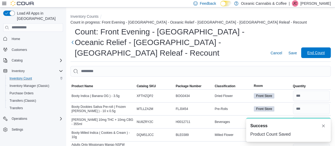
click at [312, 50] on span "End Count" at bounding box center [315, 52] width 17 height 5
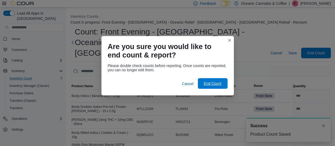
click at [219, 82] on span "End Count" at bounding box center [212, 83] width 17 height 5
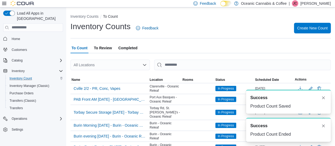
click at [104, 48] on span "To Review" at bounding box center [103, 48] width 18 height 11
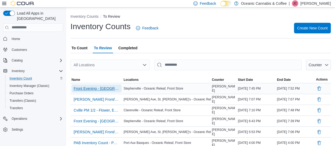
click at [89, 88] on span "Front Evening - [GEOGRAPHIC_DATA] - Oceanic Relief - [GEOGRAPHIC_DATA] - [GEOGR…" at bounding box center [97, 88] width 46 height 5
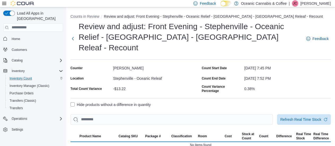
scroll to position [10, 0]
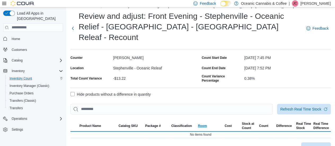
click at [100, 91] on label "Hide products without a difference in quantity" at bounding box center [110, 94] width 80 height 6
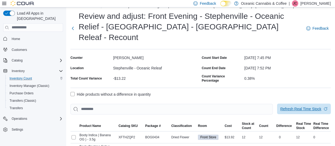
click at [288, 106] on span "Refresh Real Time Stock" at bounding box center [300, 108] width 41 height 5
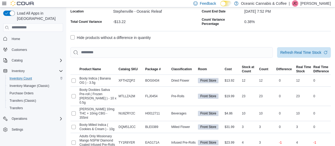
scroll to position [70, 0]
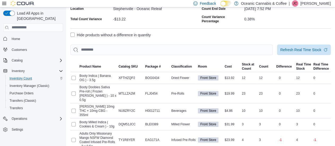
click at [73, 32] on label "Hide products without a difference in quantity" at bounding box center [110, 35] width 80 height 6
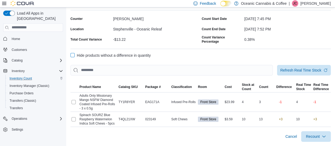
scroll to position [38, 0]
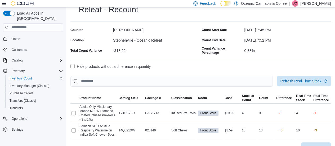
click at [290, 78] on span "Refresh Real Time Stock" at bounding box center [300, 80] width 41 height 5
click at [300, 78] on span "Refresh Real Time Stock" at bounding box center [300, 80] width 41 height 5
click at [319, 144] on span "Recount" at bounding box center [313, 146] width 14 height 5
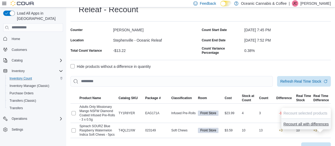
click at [302, 126] on span "Recount all with differences" at bounding box center [305, 123] width 45 height 5
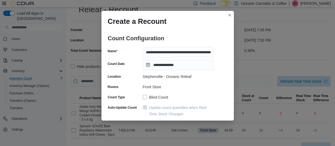
scroll to position [47, 0]
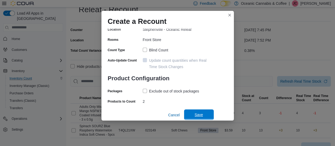
click at [196, 113] on span "Save" at bounding box center [199, 114] width 8 height 5
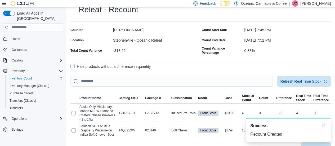
scroll to position [0, 0]
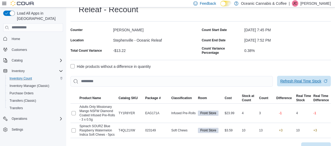
click at [307, 78] on span "Refresh Real Time Stock" at bounding box center [300, 80] width 41 height 5
click at [319, 144] on span "Recount" at bounding box center [313, 146] width 14 height 5
click at [169, 44] on div "Counter [PERSON_NAME] Location [GEOGRAPHIC_DATA] - [GEOGRAPHIC_DATA] Releaf Tot…" at bounding box center [134, 41] width 129 height 31
click at [304, 76] on span "Refresh Real Time Stock" at bounding box center [303, 81] width 47 height 11
click at [315, 144] on span "Recount" at bounding box center [313, 146] width 14 height 5
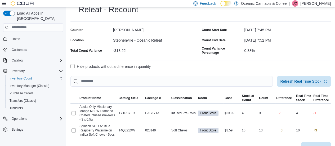
click at [310, 142] on span "Recount" at bounding box center [315, 147] width 23 height 11
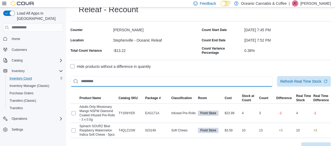
click at [216, 76] on input "This is a search bar. After typing your query, hit enter to filter the results …" at bounding box center [171, 81] width 202 height 11
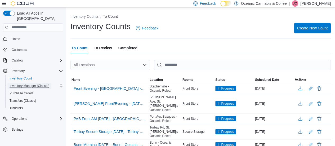
click at [21, 84] on span "Inventory Manager (Classic)" at bounding box center [30, 86] width 40 height 4
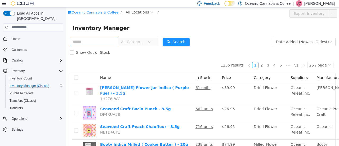
click at [103, 43] on input "text" at bounding box center [94, 41] width 48 height 8
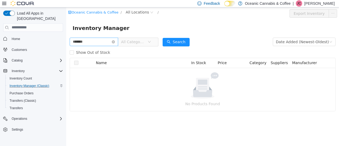
click at [103, 44] on input "*******" at bounding box center [94, 41] width 48 height 8
type input "*********"
click at [170, 43] on button "Search" at bounding box center [175, 42] width 27 height 8
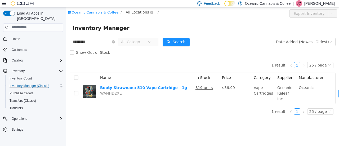
click at [135, 12] on span "All Locations" at bounding box center [137, 12] width 23 height 6
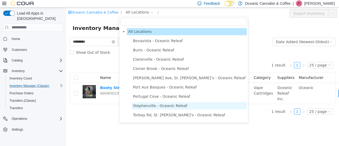
click at [146, 107] on span "Stephenville - Oceanic Releaf" at bounding box center [160, 105] width 54 height 4
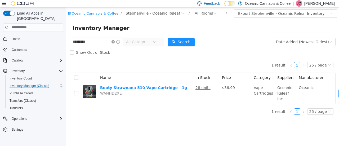
click at [115, 41] on icon "icon: close-circle" at bounding box center [112, 41] width 3 height 3
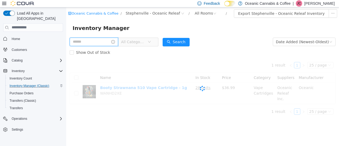
click at [107, 43] on input "text" at bounding box center [94, 41] width 48 height 8
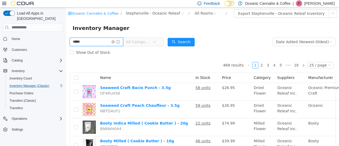
type input "*****"
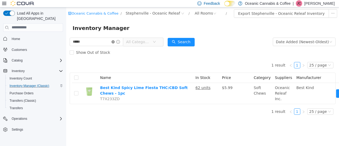
click at [115, 41] on icon "icon: close-circle" at bounding box center [112, 41] width 3 height 3
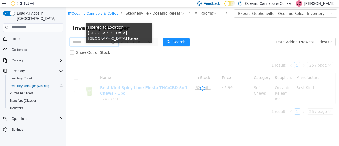
click at [109, 41] on input "text" at bounding box center [94, 41] width 48 height 8
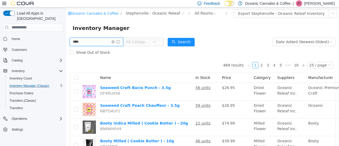
type input "****"
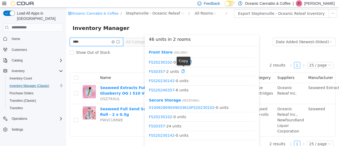
scroll to position [9, 0]
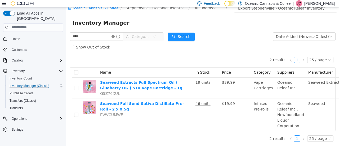
click at [115, 35] on icon "icon: close-circle" at bounding box center [112, 36] width 3 height 3
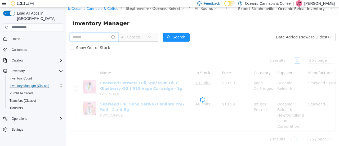
click at [99, 35] on input "text" at bounding box center [94, 37] width 48 height 8
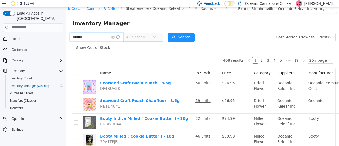
type input "**********"
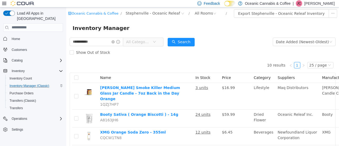
click at [120, 42] on span at bounding box center [115, 42] width 8 height 4
click at [115, 42] on icon "icon: close-circle" at bounding box center [112, 41] width 3 height 3
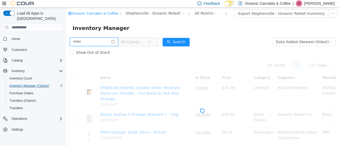
click at [96, 44] on input "text" at bounding box center [94, 41] width 48 height 8
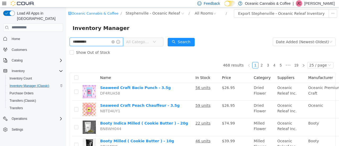
type input "**********"
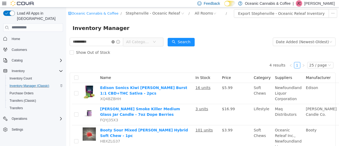
click at [115, 42] on icon "icon: close-circle" at bounding box center [112, 41] width 3 height 3
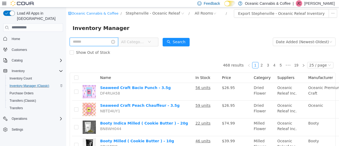
click at [107, 42] on input "text" at bounding box center [94, 41] width 48 height 8
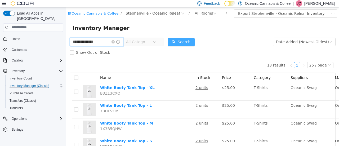
type input "**********"
click at [186, 43] on button "Search" at bounding box center [181, 42] width 27 height 8
click at [118, 44] on input "**********" at bounding box center [96, 41] width 53 height 8
click at [115, 41] on icon "icon: close-circle" at bounding box center [112, 41] width 3 height 3
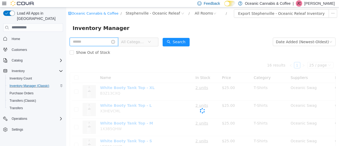
click at [105, 42] on input "text" at bounding box center [94, 41] width 48 height 8
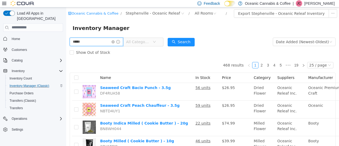
type input "*****"
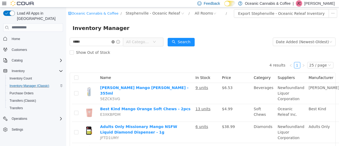
click at [115, 42] on icon "icon: close-circle" at bounding box center [112, 41] width 3 height 3
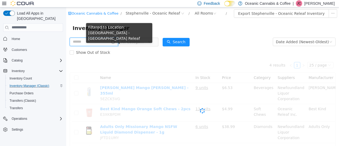
click at [100, 41] on input "text" at bounding box center [94, 41] width 48 height 8
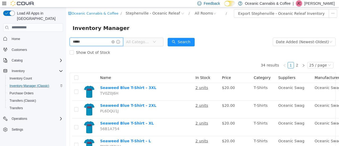
type input "****"
click at [115, 42] on icon "icon: close-circle" at bounding box center [112, 41] width 3 height 3
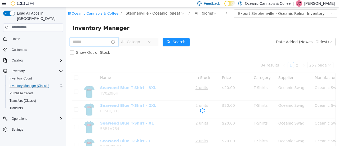
click at [106, 42] on input "text" at bounding box center [94, 41] width 48 height 8
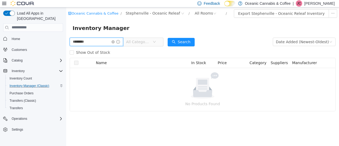
click at [106, 42] on input "********" at bounding box center [96, 41] width 53 height 8
type input "*"
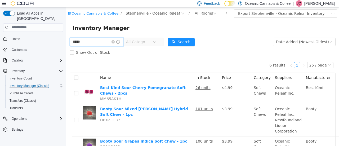
click at [117, 41] on input "*****" at bounding box center [96, 41] width 53 height 8
click at [114, 42] on input "*****" at bounding box center [96, 41] width 53 height 8
type input "*"
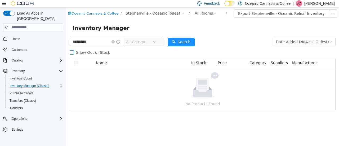
click at [92, 51] on span "Show Out of Stock" at bounding box center [93, 52] width 38 height 4
click at [106, 42] on input "**********" at bounding box center [96, 41] width 53 height 8
type input "**********"
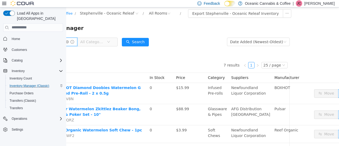
scroll to position [12, 0]
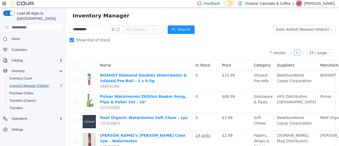
click at [78, 38] on span "Show Out of Stock" at bounding box center [93, 40] width 38 height 4
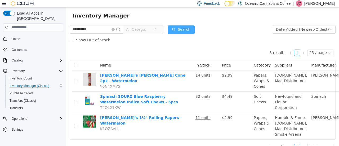
click at [179, 30] on button "Search" at bounding box center [181, 29] width 27 height 8
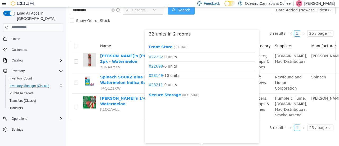
scroll to position [340, 0]
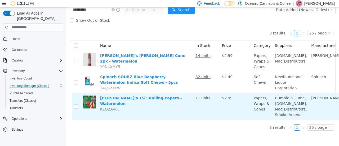
click at [97, 106] on td at bounding box center [88, 106] width 17 height 26
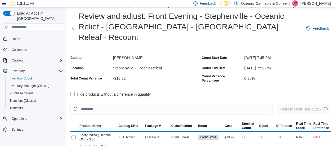
scroll to position [11, 0]
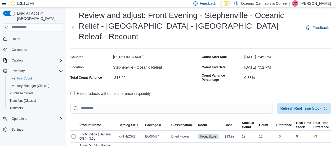
click at [115, 90] on label "Hide products without a difference in quantity" at bounding box center [110, 93] width 80 height 6
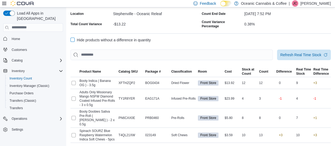
scroll to position [65, 0]
click at [284, 49] on button "Refresh Real Time Stock" at bounding box center [304, 54] width 54 height 11
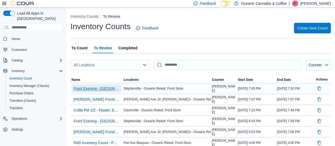
click at [103, 88] on span "Front Evening - [GEOGRAPHIC_DATA] - Oceanic Relief - [GEOGRAPHIC_DATA] - [GEOGR…" at bounding box center [97, 88] width 46 height 5
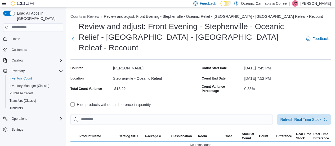
scroll to position [10, 0]
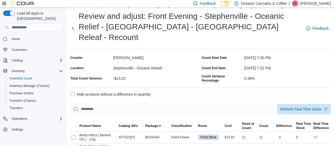
click at [117, 91] on label "Hide products without a difference in quantity" at bounding box center [110, 94] width 80 height 6
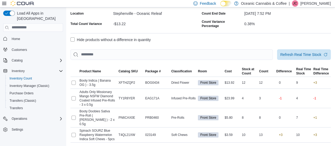
click at [69, 103] on div "Counts in Review Review and adjust: Front Evening - Stephenville - Oceanic Reli…" at bounding box center [200, 52] width 269 height 219
click at [311, 96] on td "Real Time Stock 4" at bounding box center [303, 97] width 17 height 19
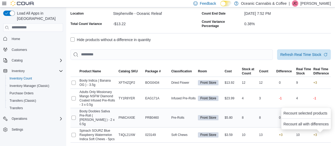
click at [289, 108] on td "Difference 0" at bounding box center [285, 117] width 20 height 19
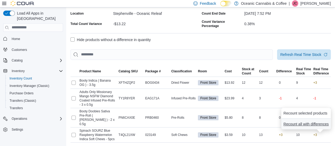
click at [295, 123] on span "Recount all with differences" at bounding box center [305, 123] width 45 height 5
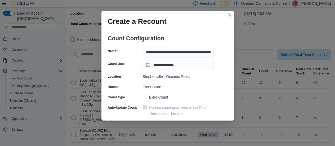
click at [230, 16] on button "Closes this modal window" at bounding box center [229, 15] width 6 height 6
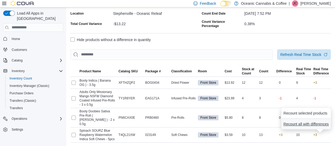
click at [288, 121] on span "Recount all with differences" at bounding box center [305, 123] width 45 height 5
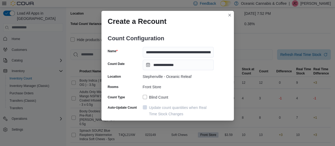
scroll to position [47, 0]
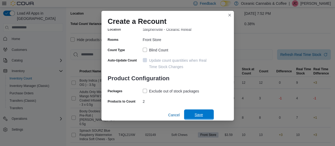
click at [198, 114] on span "Save" at bounding box center [199, 114] width 8 height 5
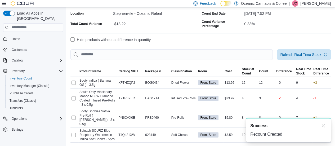
scroll to position [0, 0]
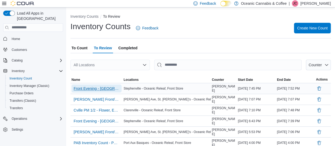
click at [107, 87] on span "Front Evening - [GEOGRAPHIC_DATA] - Oceanic Relief - [GEOGRAPHIC_DATA] - [GEOGR…" at bounding box center [97, 88] width 46 height 5
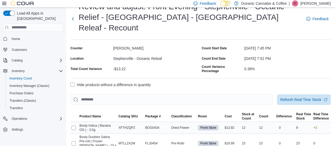
scroll to position [22, 0]
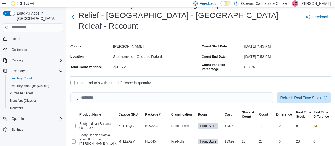
click at [117, 80] on label "Hide products without a difference in quantity" at bounding box center [110, 83] width 80 height 6
click at [293, 95] on span "Refresh Real Time Stock" at bounding box center [300, 97] width 41 height 5
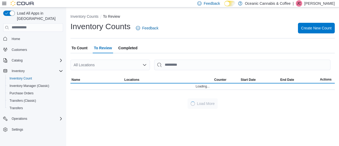
click at [86, 48] on span "To Count" at bounding box center [79, 48] width 16 height 11
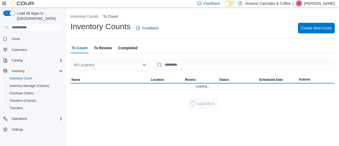
click at [81, 49] on span "To Count" at bounding box center [79, 48] width 16 height 11
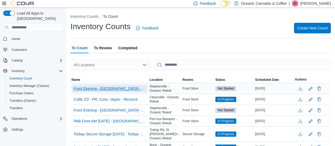
click at [91, 89] on span "Front Evening - Stephenville - Oceanic Relief - Stephenville - Oceanic Releaf -…" at bounding box center [110, 88] width 72 height 5
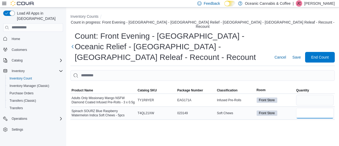
click at [300, 108] on input "number" at bounding box center [315, 113] width 38 height 11
type input "**"
click at [318, 95] on input "number" at bounding box center [315, 100] width 38 height 11
type input "*"
click at [297, 55] on span "Save" at bounding box center [296, 57] width 8 height 5
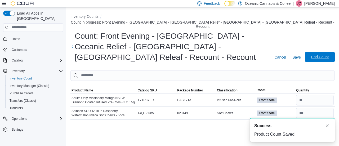
click at [314, 54] on span "End Count" at bounding box center [319, 56] width 17 height 5
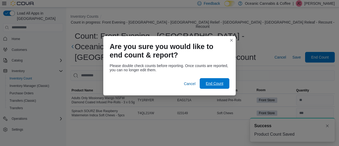
click at [210, 83] on span "End Count" at bounding box center [214, 83] width 17 height 5
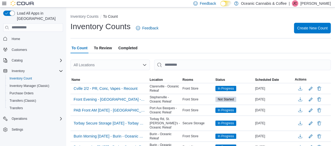
click at [105, 50] on span "To Review" at bounding box center [103, 48] width 18 height 11
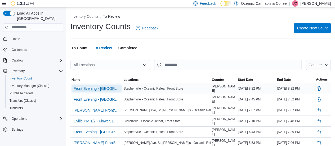
click at [96, 87] on span "Front Evening - Stephenville - Oceanic Relief - Stephenville - Oceanic Releaf -…" at bounding box center [97, 88] width 46 height 5
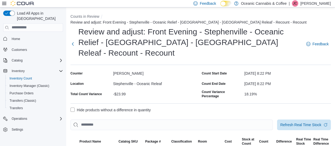
scroll to position [38, 0]
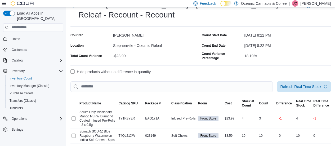
click at [93, 69] on label "Hide products without a difference in quantity" at bounding box center [110, 72] width 80 height 6
